Goal: Transaction & Acquisition: Purchase product/service

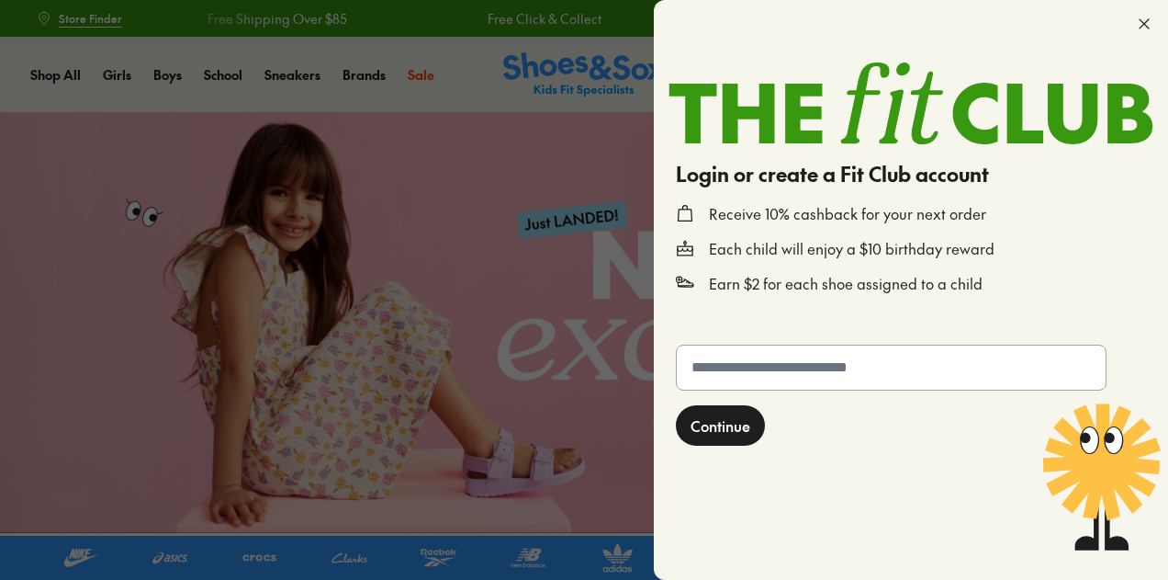
click at [807, 370] on input "text" at bounding box center [891, 367] width 429 height 44
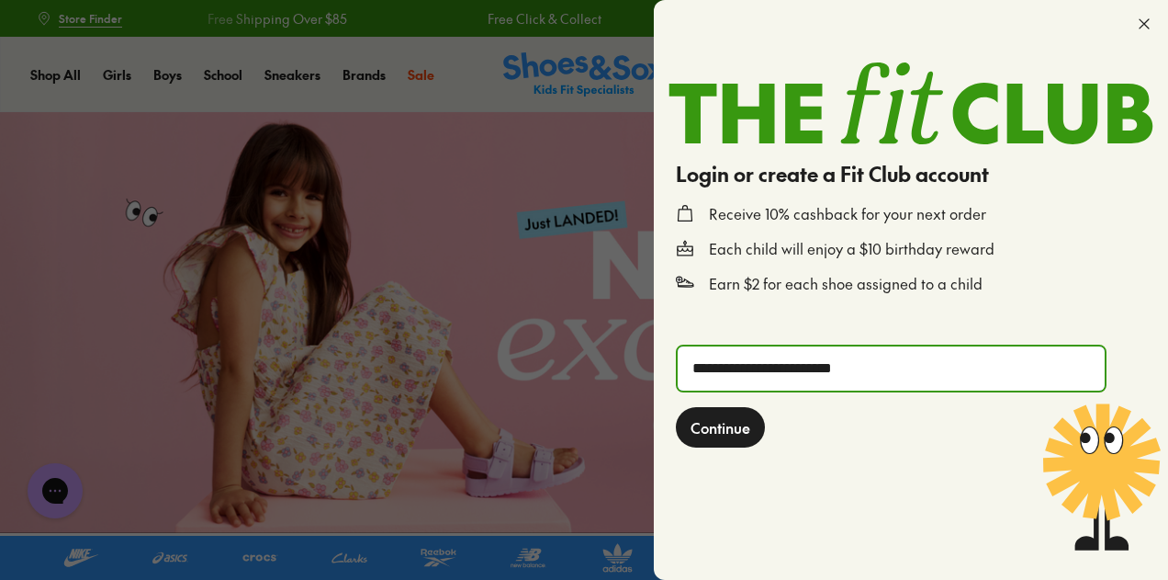
type input "**********"
click at [722, 427] on span "Continue" at bounding box center [721, 427] width 60 height 22
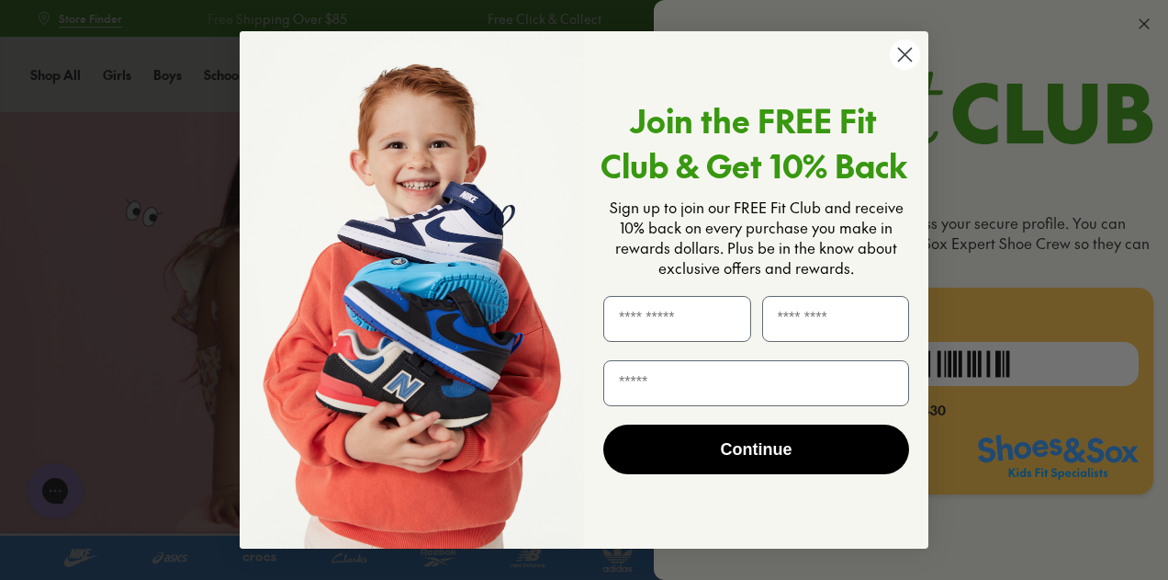
click at [900, 57] on circle "Close dialog" at bounding box center [905, 55] width 30 height 30
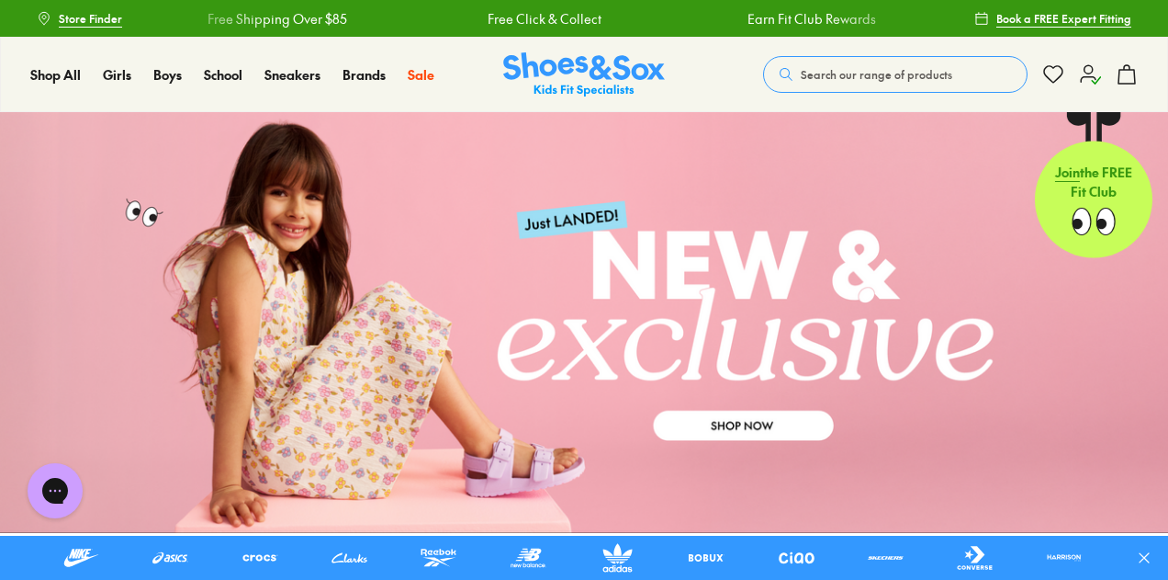
click at [1086, 77] on use at bounding box center [1090, 74] width 19 height 18
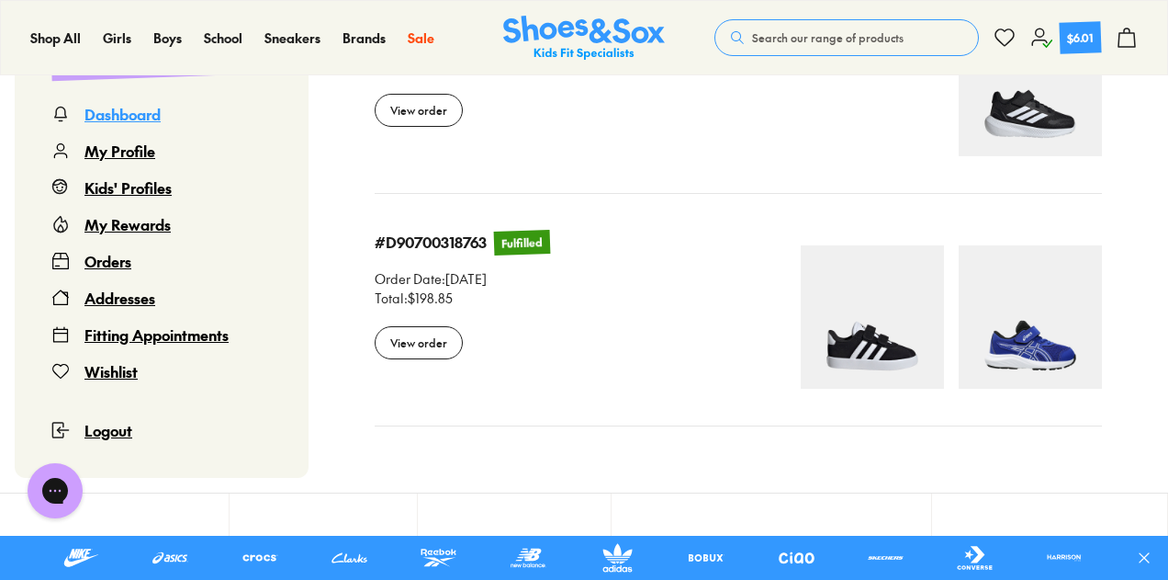
scroll to position [1916, 0]
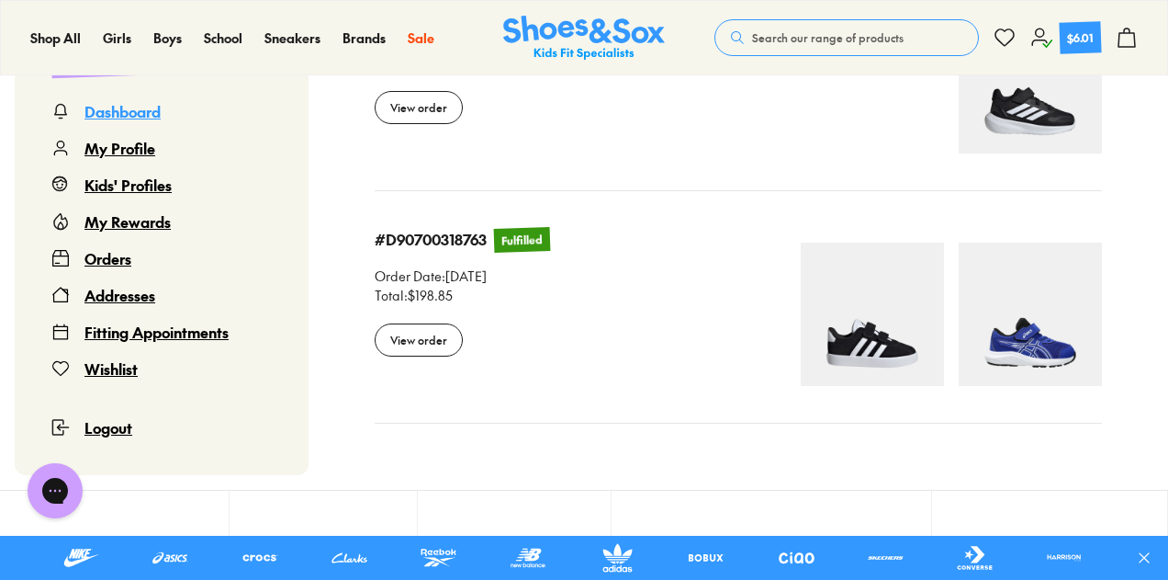
click at [1001, 339] on img at bounding box center [1030, 314] width 143 height 143
click at [412, 345] on div "View order" at bounding box center [419, 339] width 88 height 33
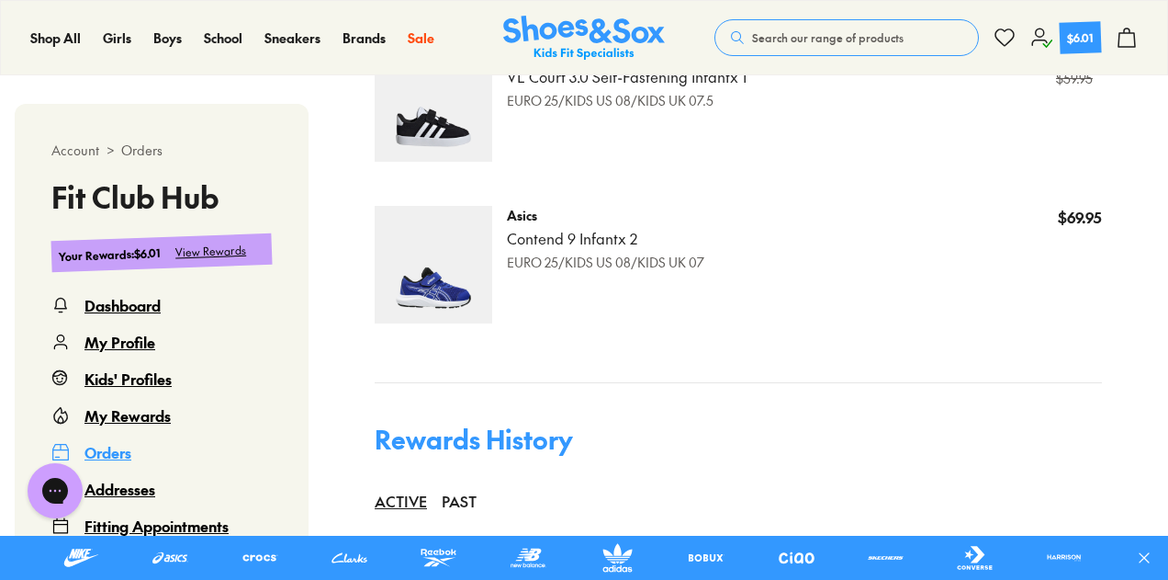
scroll to position [907, 0]
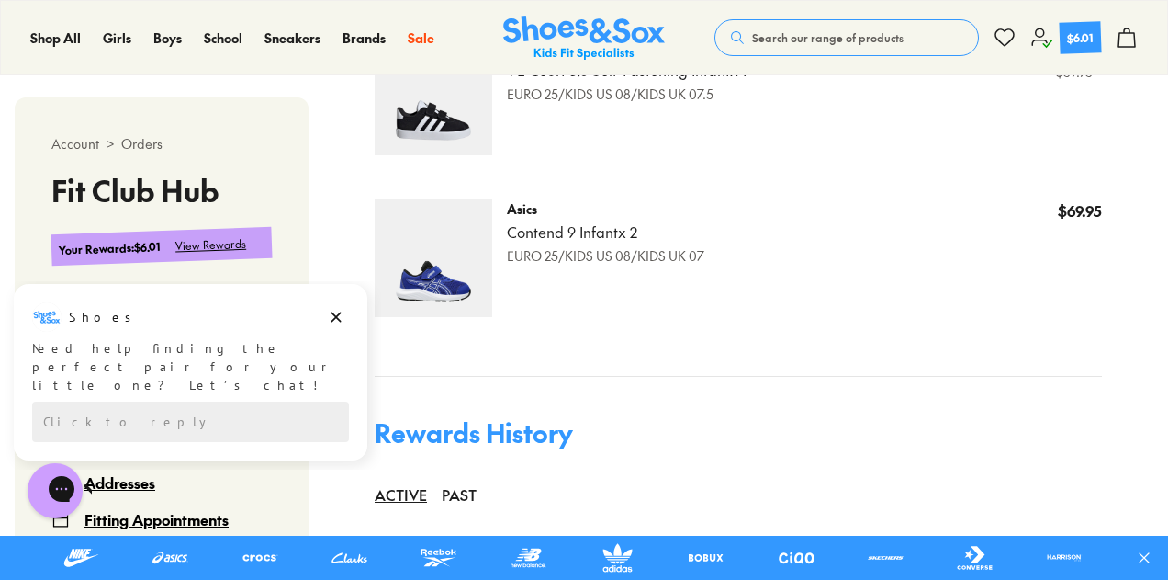
click at [412, 269] on img at bounding box center [434, 258] width 118 height 118
drag, startPoint x: 1175, startPoint y: 319, endPoint x: 1112, endPoint y: 392, distance: 97.0
click at [1168, 405] on html "Skip to Main Content Store Finder Free Shipping Over $85 Free Click & Collect E…" at bounding box center [584, 106] width 1168 height 2027
click at [959, 320] on div "Products Adidas Performance VL Court 3.0 Self-Fastening Infant x 1 EURO 25/KIDS…" at bounding box center [739, 165] width 728 height 348
click at [796, 40] on span "Search our range of products" at bounding box center [828, 37] width 152 height 17
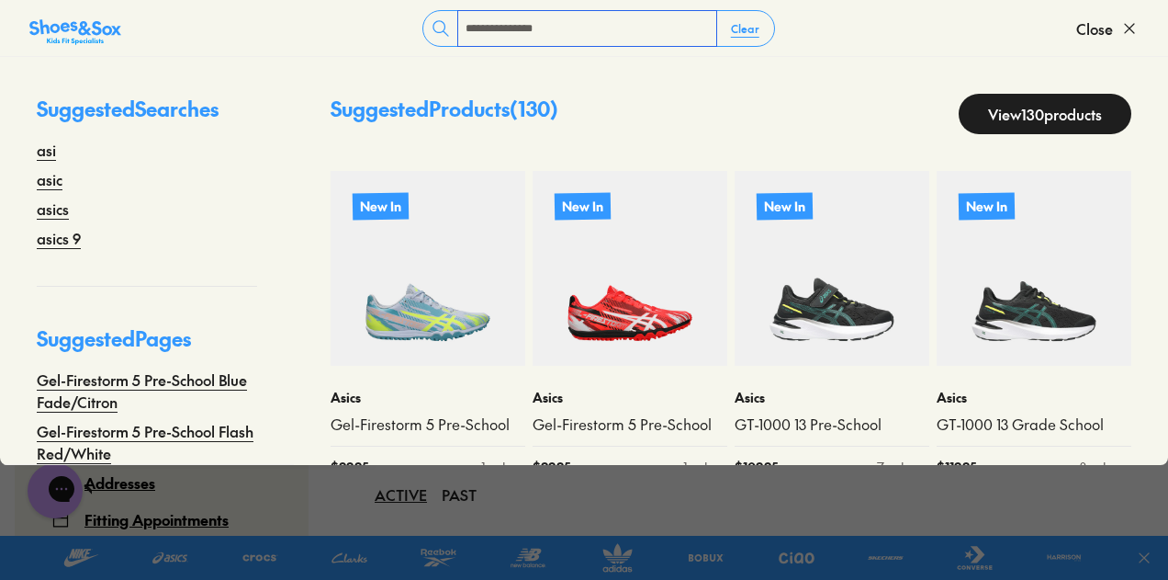
type input "**********"
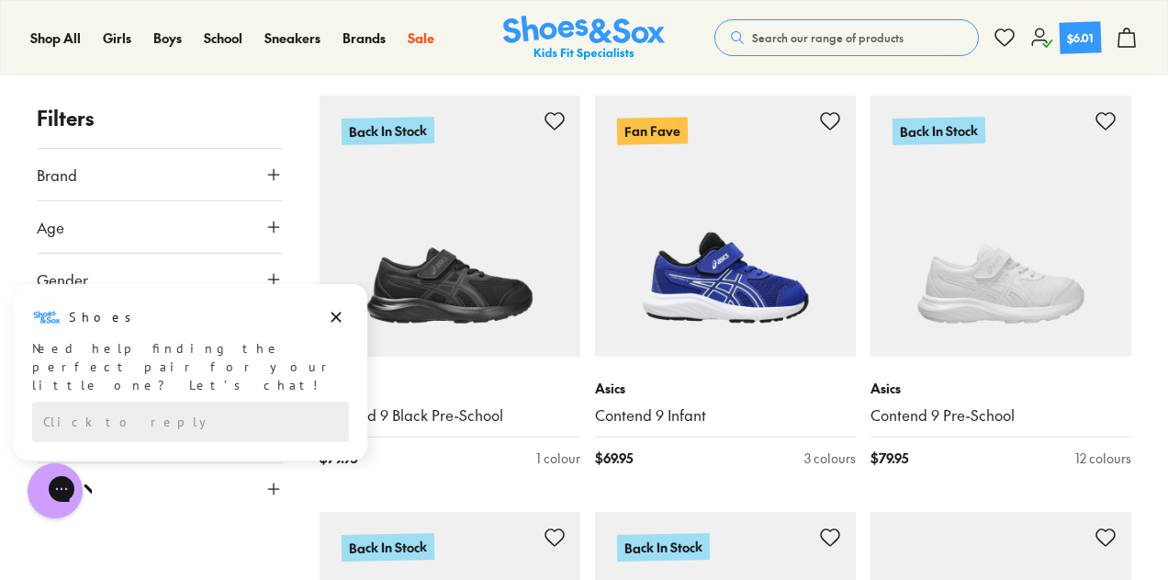
scroll to position [3208, 0]
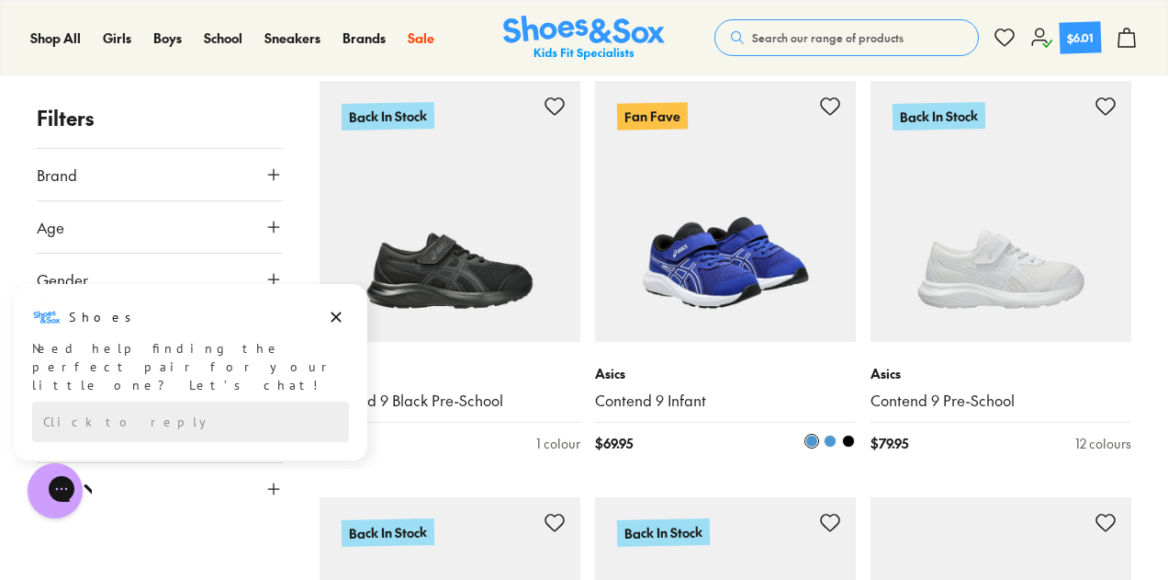
click at [709, 180] on img at bounding box center [725, 211] width 261 height 261
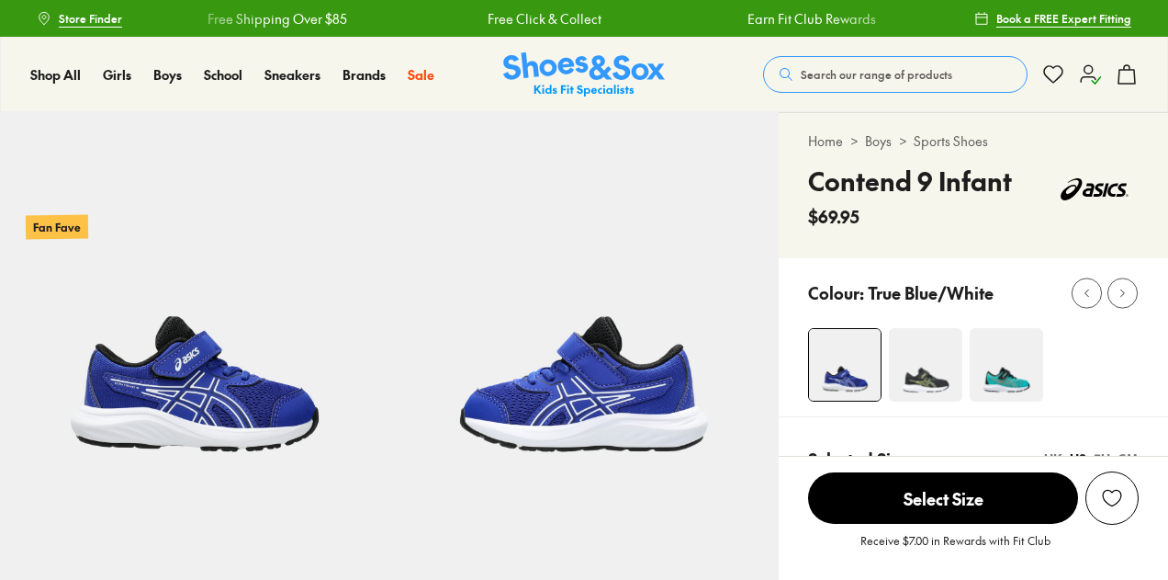
select select "*"
drag, startPoint x: 1170, startPoint y: 75, endPoint x: 1174, endPoint y: 99, distance: 24.2
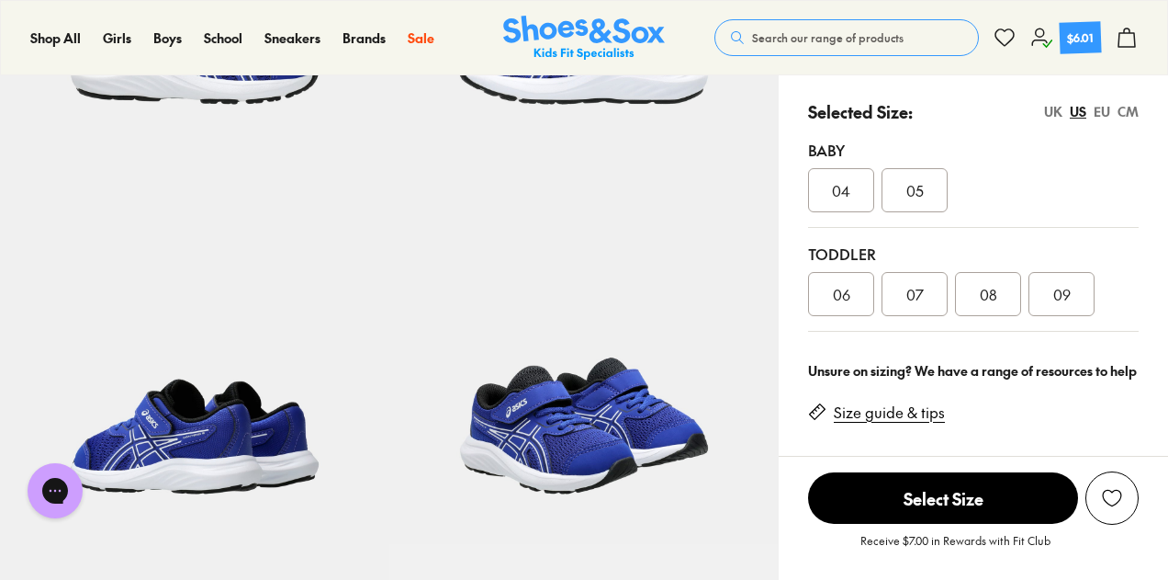
scroll to position [351, 0]
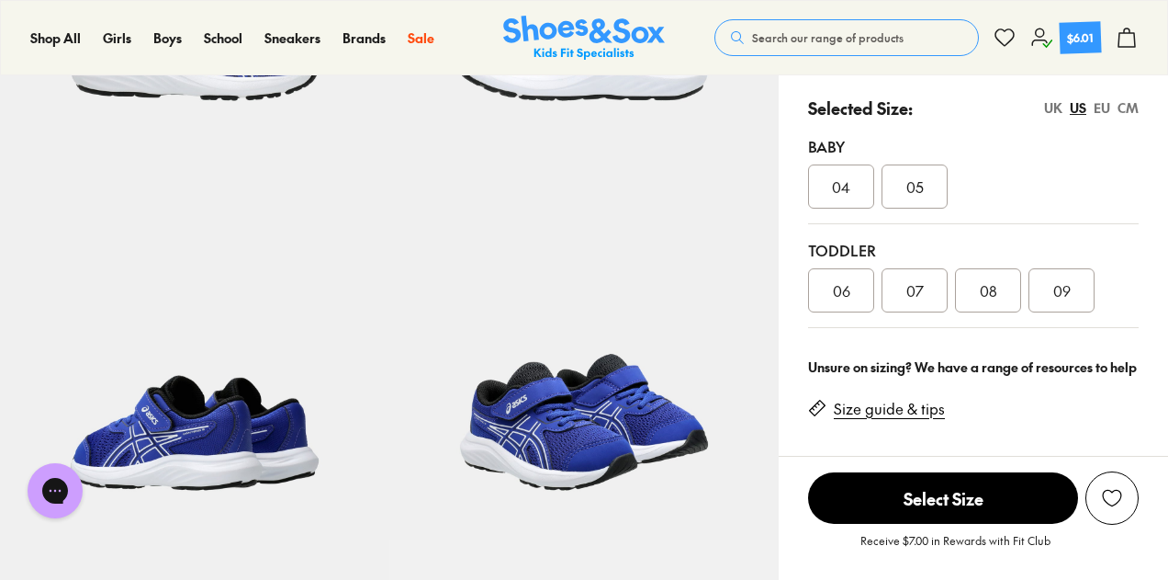
click at [990, 288] on span "08" at bounding box center [988, 290] width 17 height 22
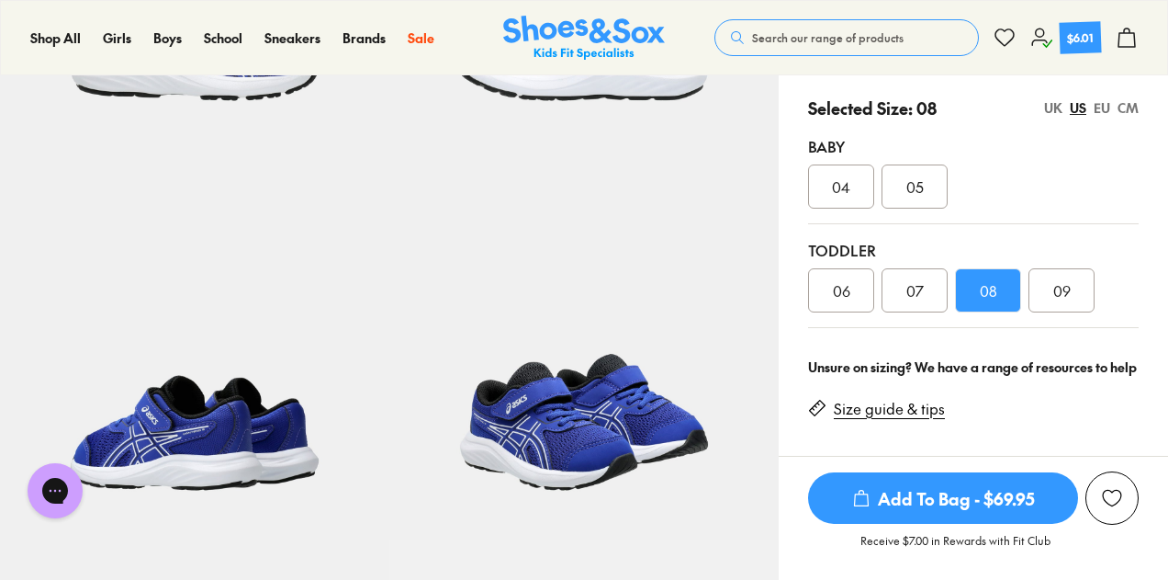
click at [894, 407] on link "Size guide & tips" at bounding box center [889, 409] width 111 height 20
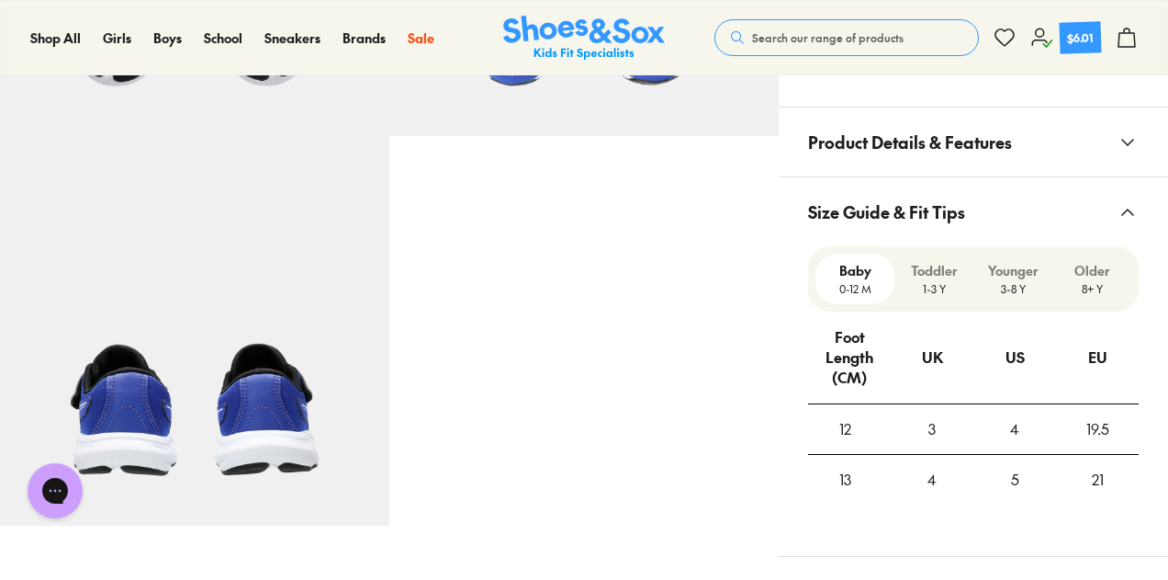
scroll to position [1136, 0]
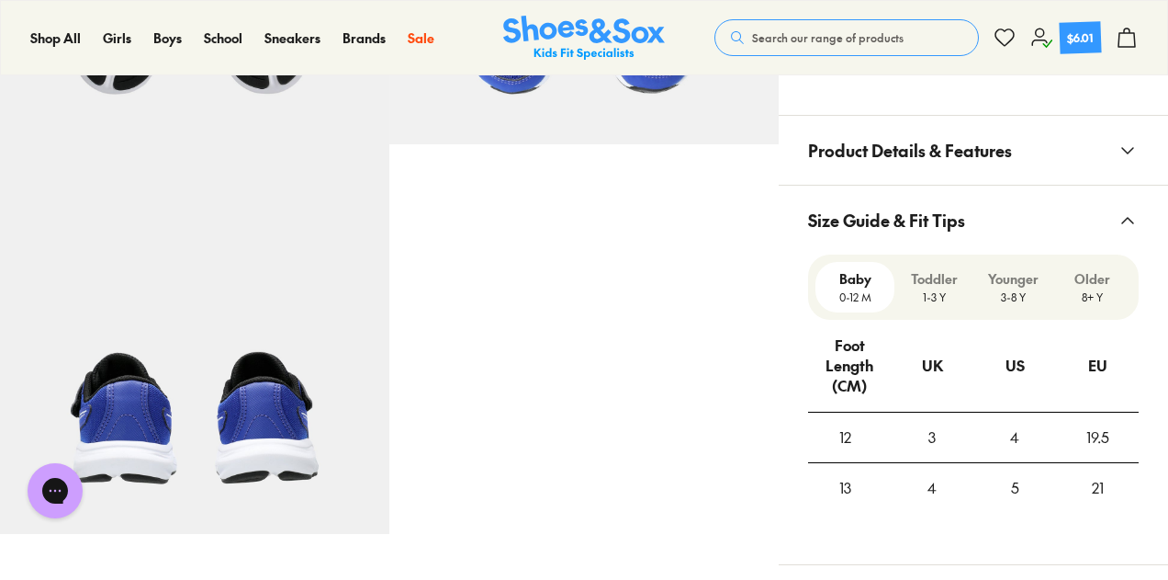
click at [1008, 293] on p "3-8 Y" at bounding box center [1013, 296] width 64 height 17
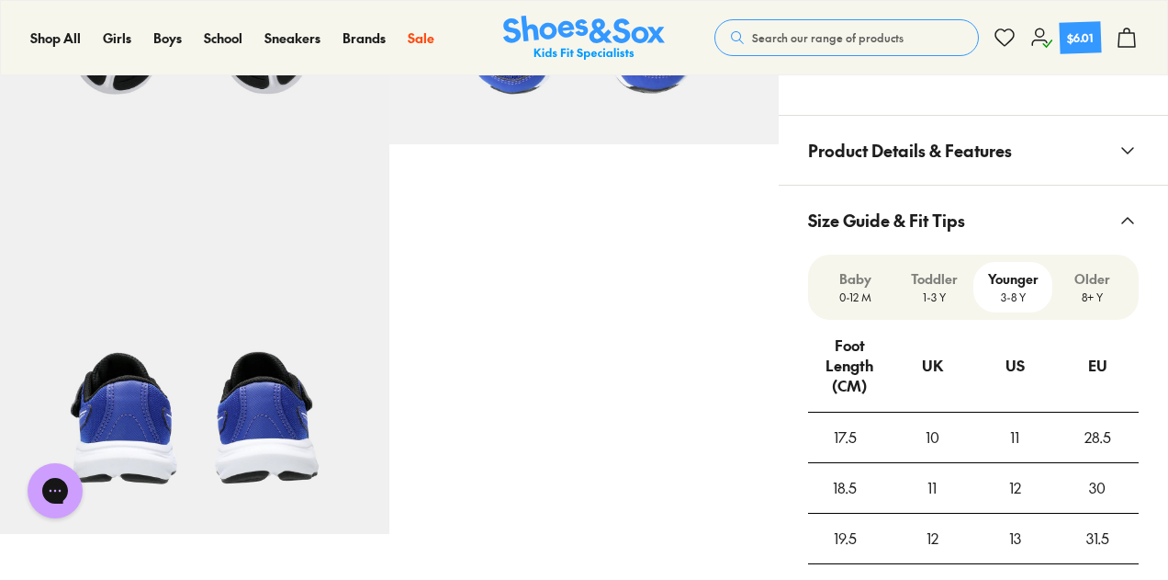
click at [937, 297] on p "1-3 Y" at bounding box center [934, 296] width 64 height 17
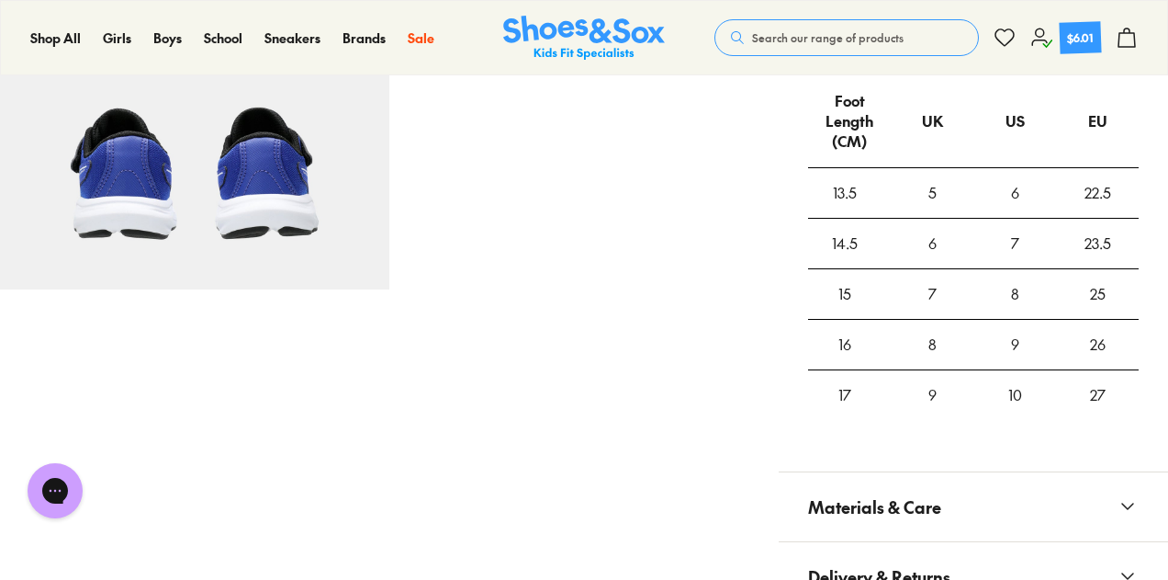
scroll to position [0, 0]
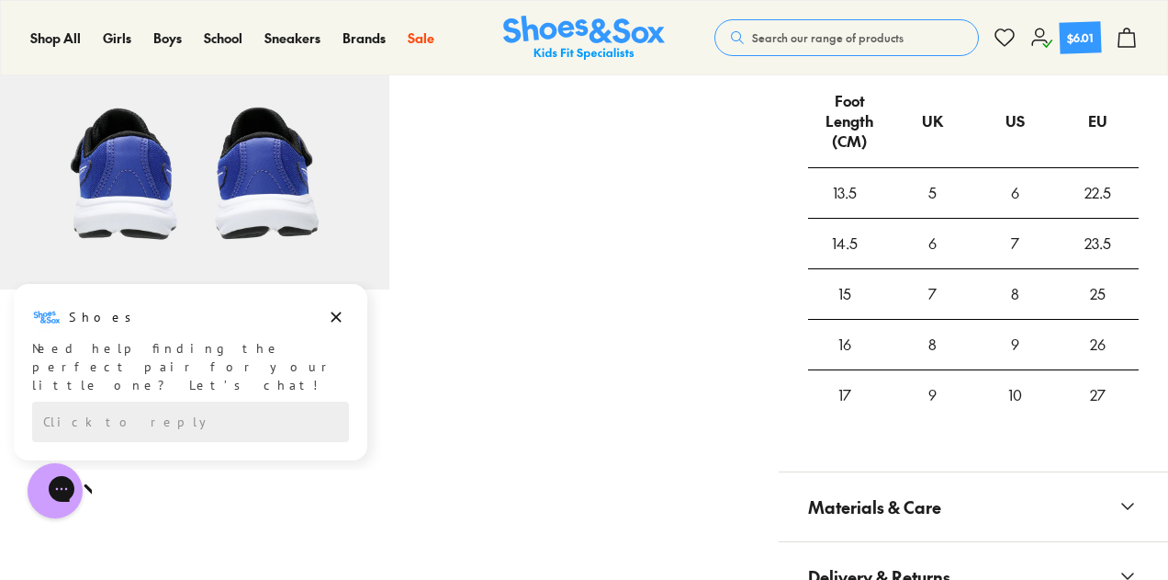
click at [1015, 288] on div "8" at bounding box center [1015, 294] width 83 height 50
drag, startPoint x: 1166, startPoint y: 240, endPoint x: 1175, endPoint y: 173, distance: 67.7
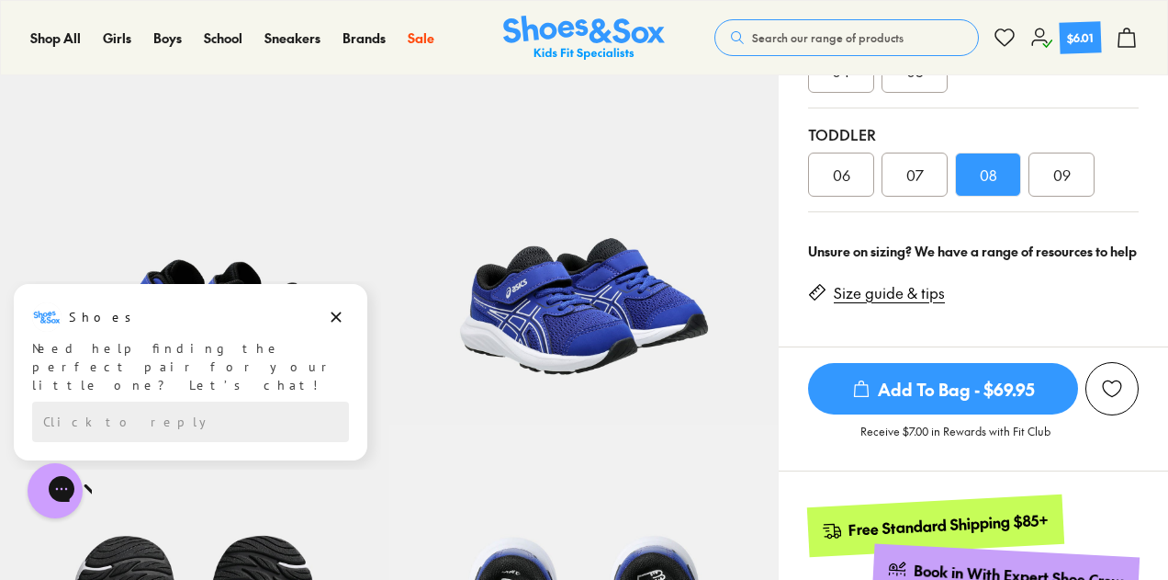
scroll to position [420, 0]
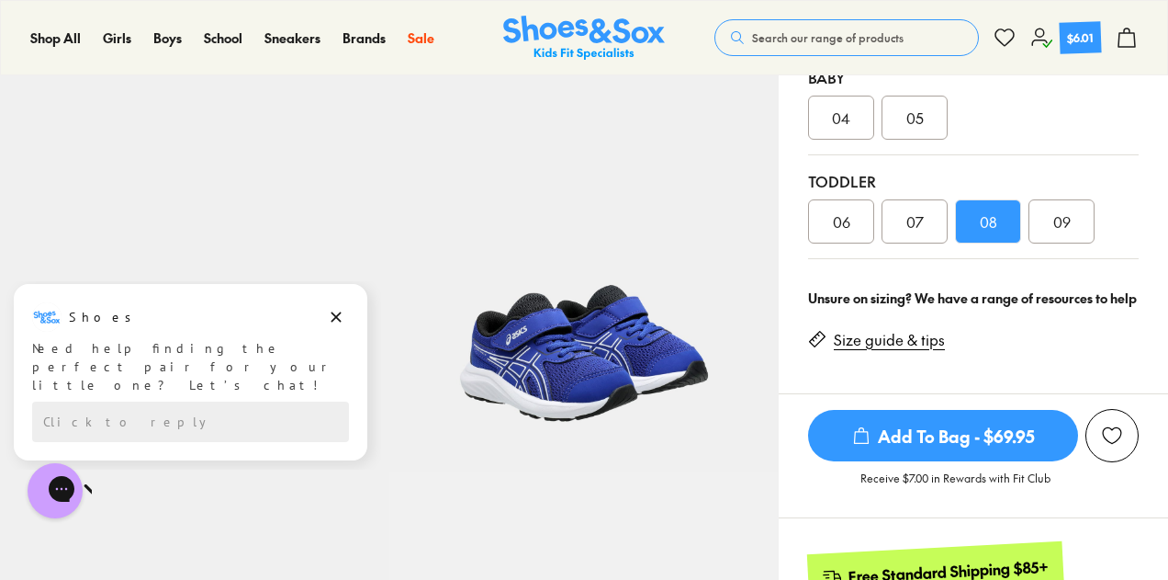
click at [919, 214] on span "07" at bounding box center [915, 221] width 17 height 22
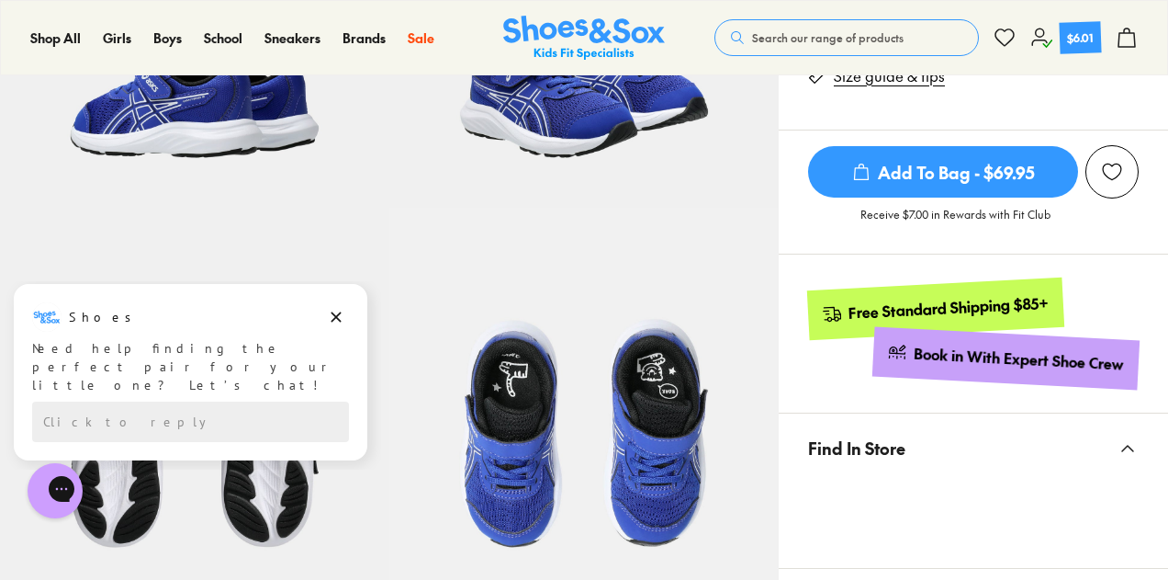
scroll to position [696, 0]
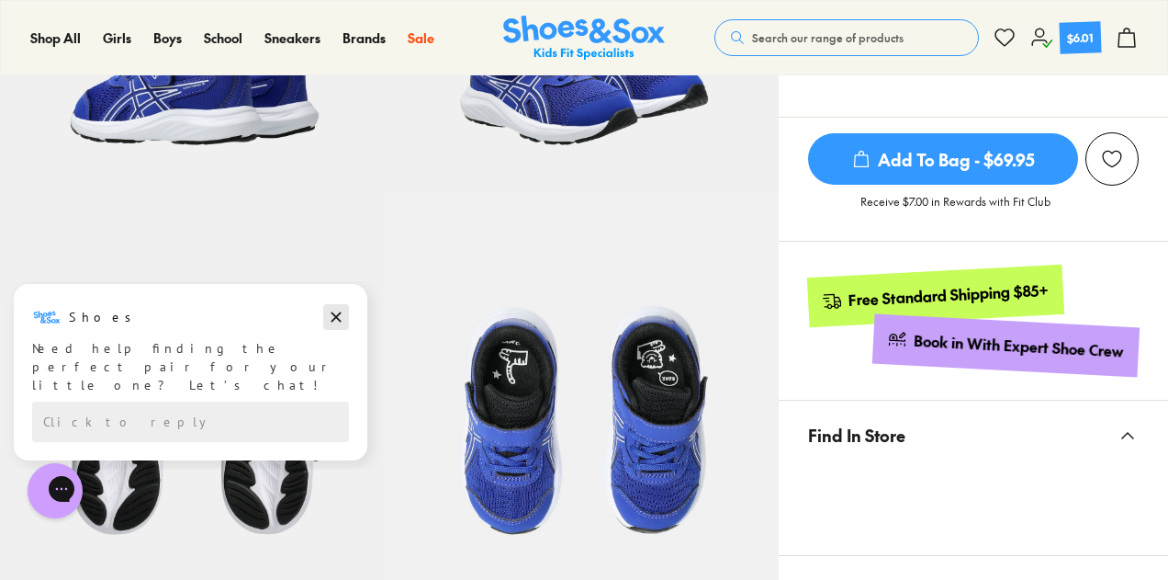
click at [339, 318] on icon "Dismiss campaign" at bounding box center [336, 317] width 18 height 22
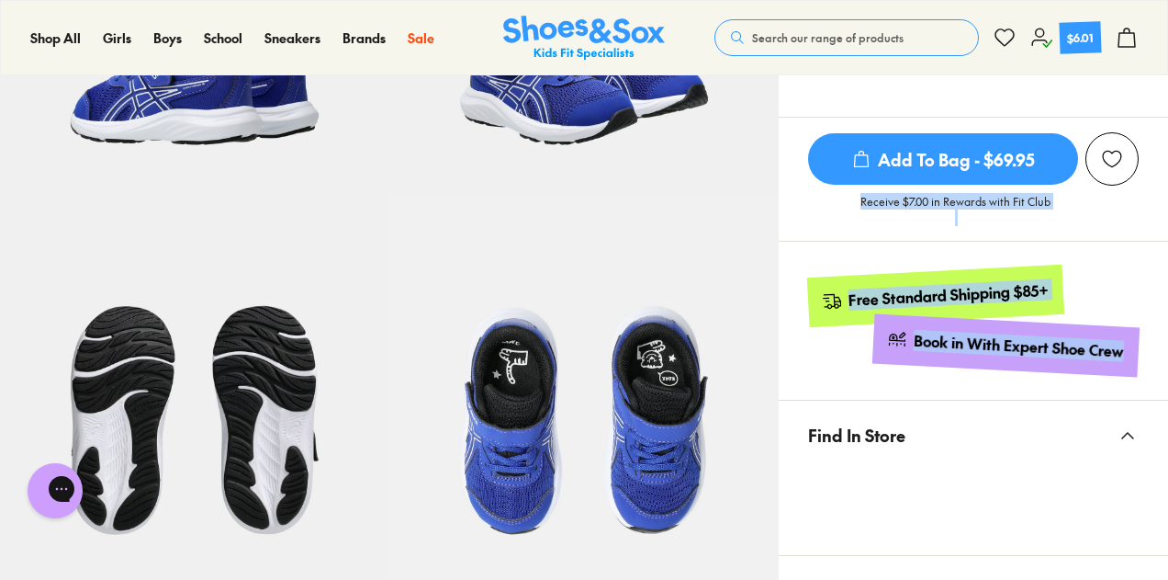
drag, startPoint x: 1167, startPoint y: 157, endPoint x: 1130, endPoint y: 295, distance: 142.6
click at [1130, 295] on div "Home > Boys > Sports Shoes Contend 9 Infant $69.95 Colour: True Blue/White" at bounding box center [973, 487] width 389 height 2143
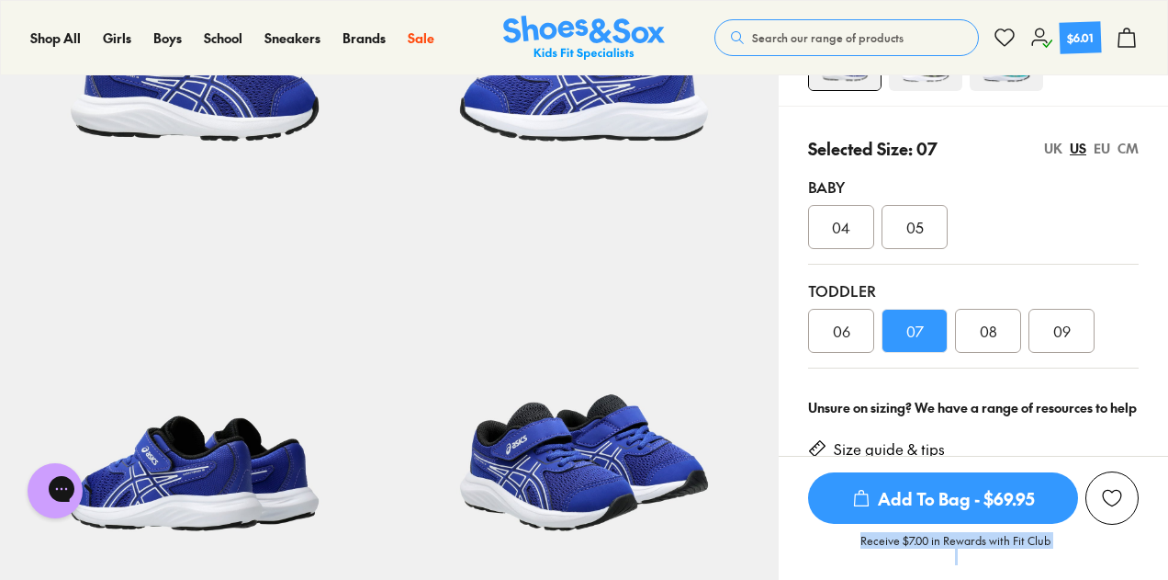
scroll to position [305, 0]
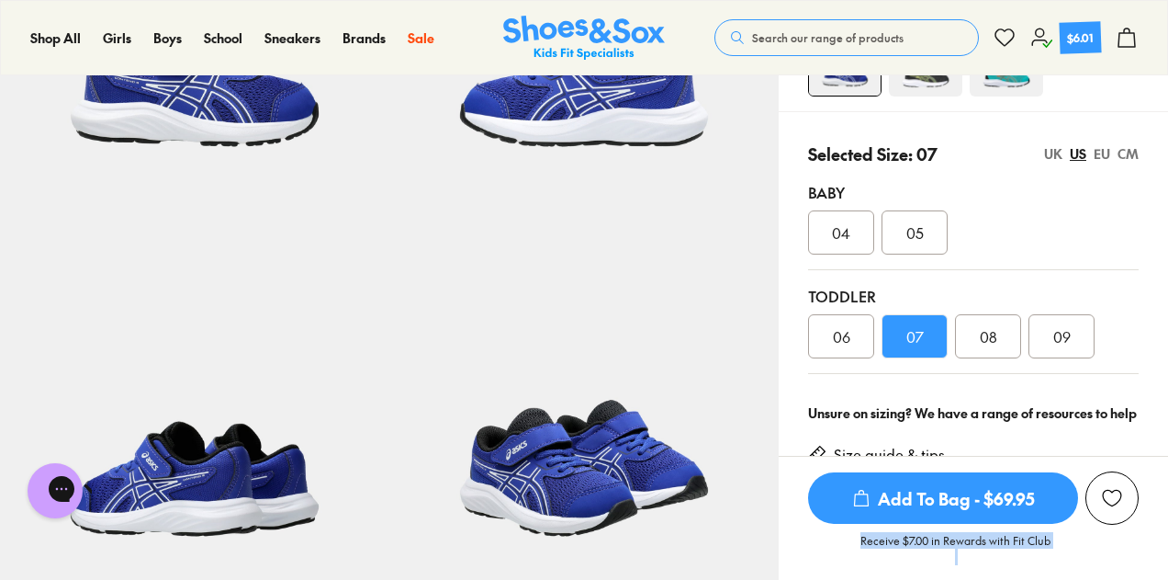
click at [999, 493] on span "Add To Bag - $69.95" at bounding box center [943, 497] width 270 height 51
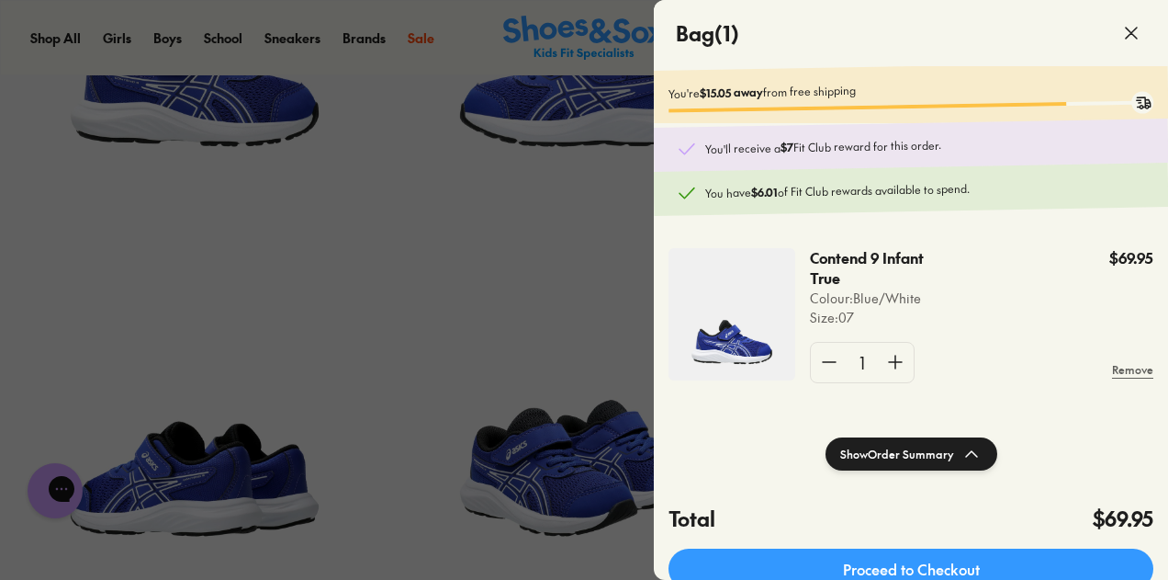
click at [599, 296] on div at bounding box center [584, 290] width 1168 height 580
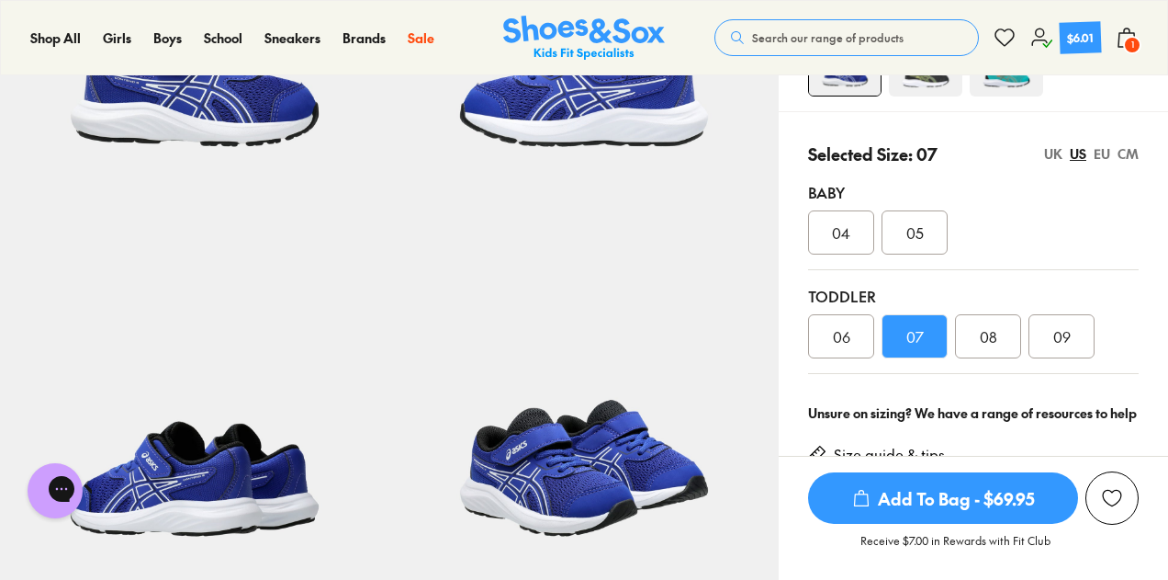
click at [926, 452] on link "Size guide & tips" at bounding box center [889, 455] width 111 height 20
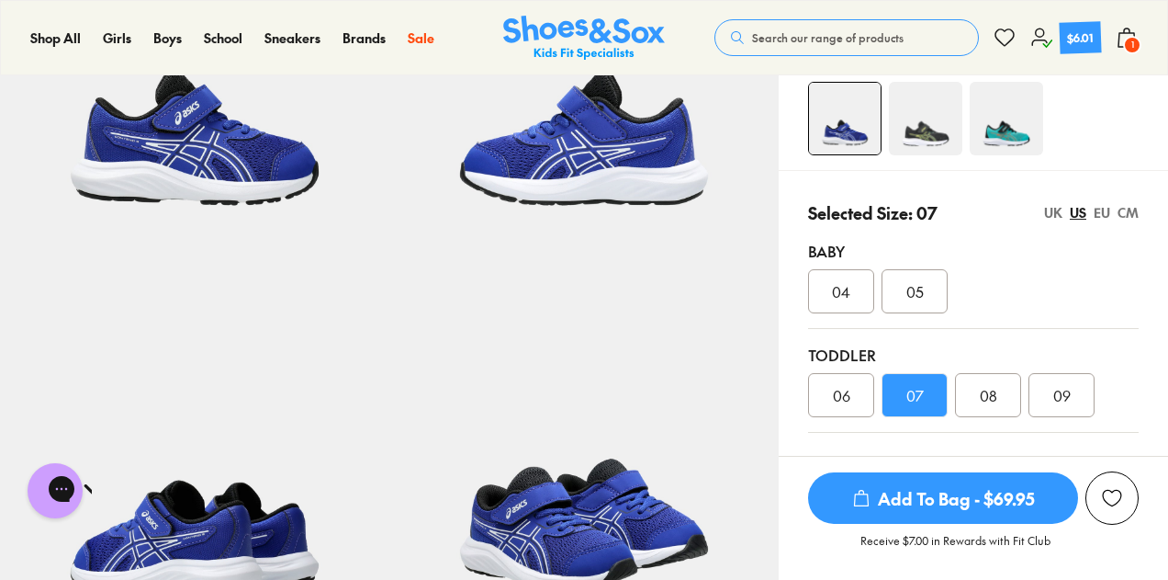
scroll to position [254, 0]
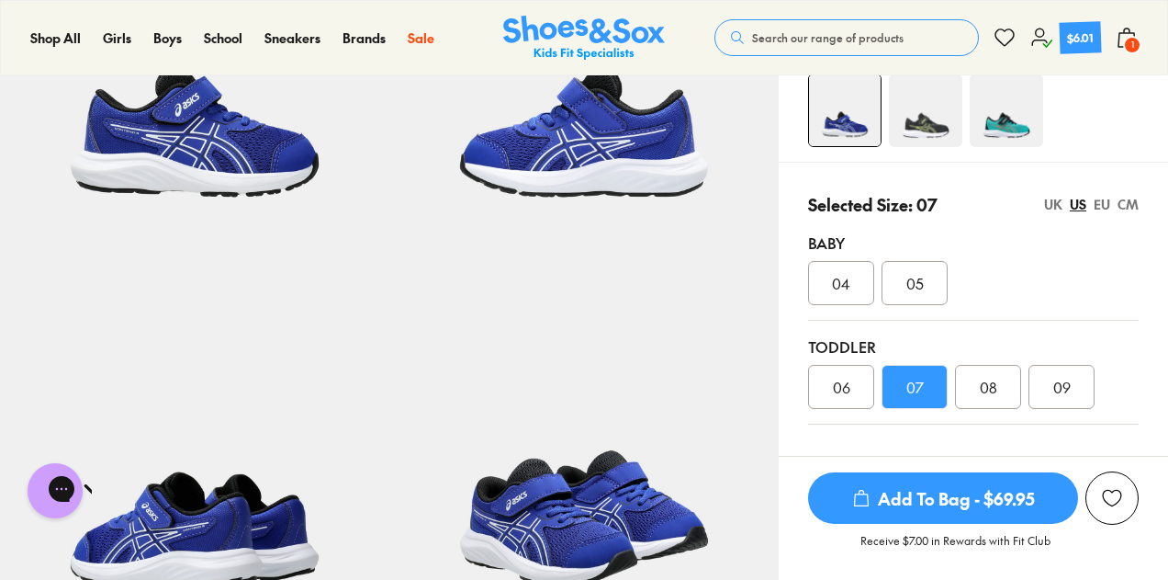
click at [977, 385] on div "08" at bounding box center [988, 387] width 66 height 44
click at [1128, 36] on span "1" at bounding box center [1132, 45] width 18 height 18
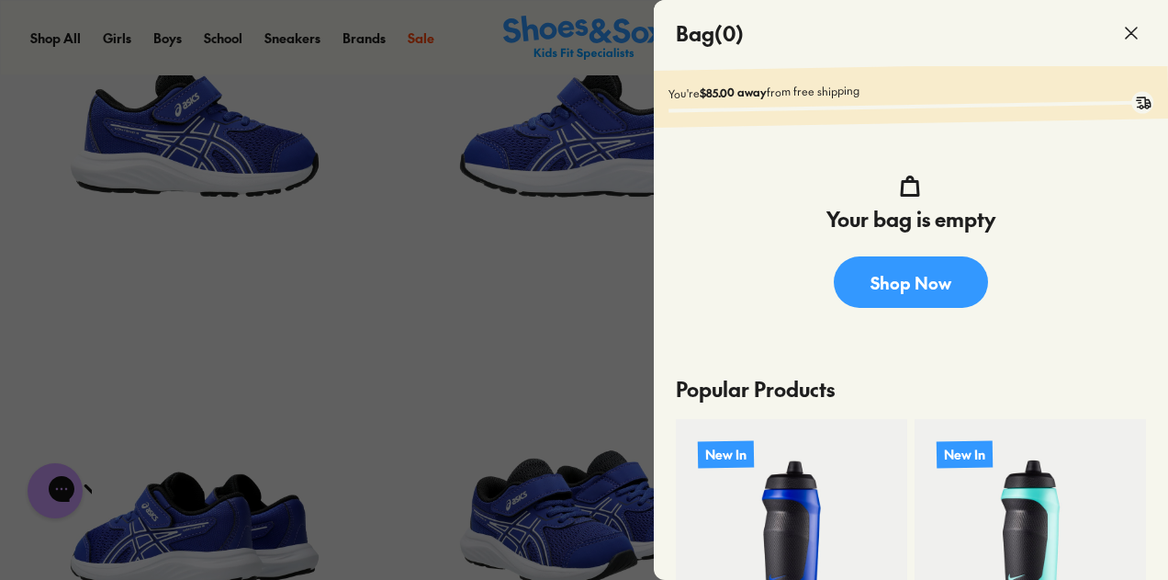
click at [428, 350] on div at bounding box center [584, 290] width 1168 height 580
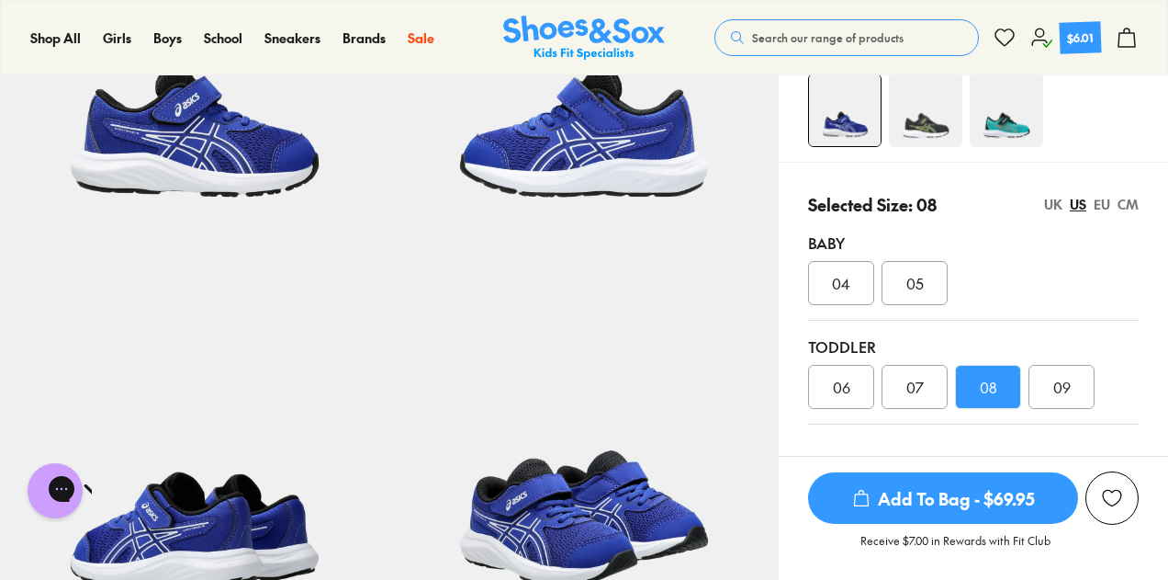
click at [968, 499] on span "Add To Bag - $69.95" at bounding box center [943, 497] width 270 height 51
